Goal: Find specific page/section: Find specific page/section

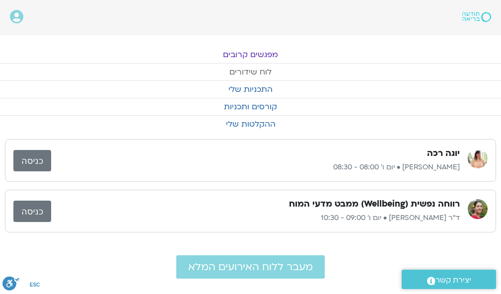
click at [249, 67] on link "לוח שידורים" at bounding box center [250, 72] width 501 height 17
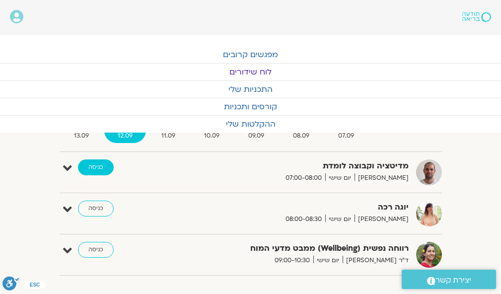
click at [97, 165] on link "כניסה" at bounding box center [96, 167] width 36 height 16
